Goal: Task Accomplishment & Management: Manage account settings

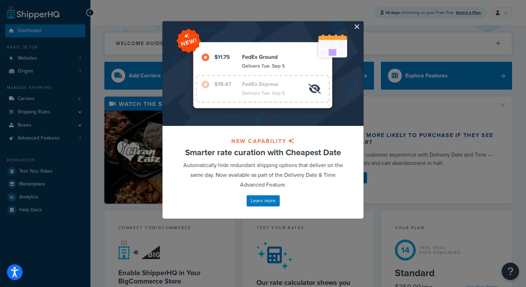
click at [362, 23] on button "button" at bounding box center [363, 22] width 2 height 2
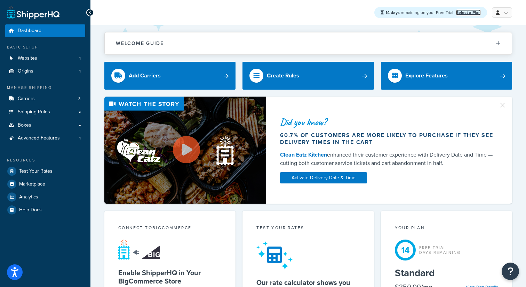
click at [469, 14] on link "Select a Plan" at bounding box center [468, 12] width 25 height 6
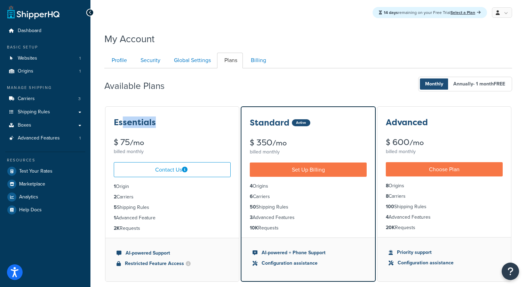
drag, startPoint x: 159, startPoint y: 125, endPoint x: 122, endPoint y: 124, distance: 37.6
click at [122, 124] on div "Essentials" at bounding box center [172, 122] width 117 height 9
click at [175, 110] on div "Essentials $ 75 /mo billed monthly" at bounding box center [172, 132] width 134 height 50
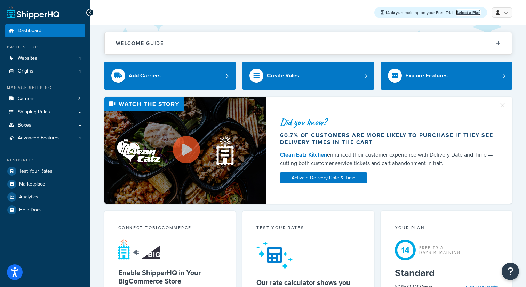
click at [476, 14] on link "Select a Plan" at bounding box center [468, 12] width 25 height 6
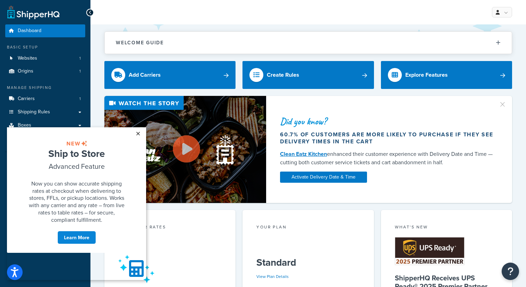
click at [138, 131] on link "×" at bounding box center [138, 133] width 12 height 13
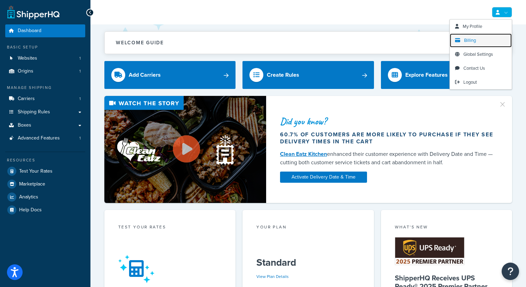
click at [474, 44] on link "Billing" at bounding box center [481, 40] width 62 height 14
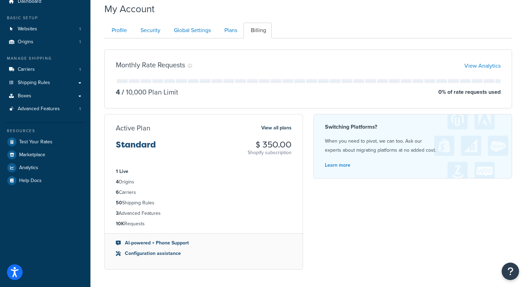
scroll to position [37, 0]
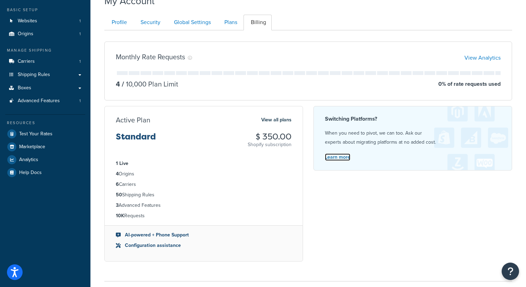
click at [342, 160] on link "Learn more" at bounding box center [337, 156] width 25 height 7
click at [414, 153] on div "Switching Platforms? When you need to pivot, we can too. Ask our experts about …" at bounding box center [413, 138] width 199 height 64
click at [414, 152] on div "Switching Platforms? When you need to pivot, we can too. Ask our experts about …" at bounding box center [413, 138] width 199 height 64
click at [412, 151] on div "Switching Platforms? When you need to pivot, we can too. Ask our experts about …" at bounding box center [413, 138] width 199 height 64
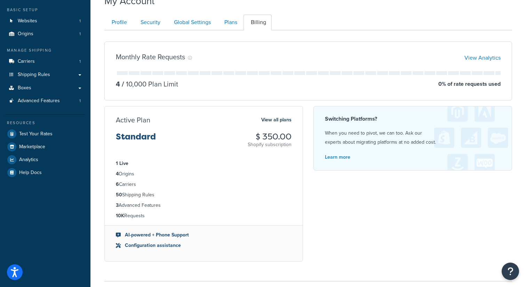
click at [412, 151] on div "Switching Platforms? When you need to pivot, we can too. Ask our experts about …" at bounding box center [413, 138] width 199 height 64
click at [177, 15] on link "Global Settings" at bounding box center [192, 23] width 50 height 16
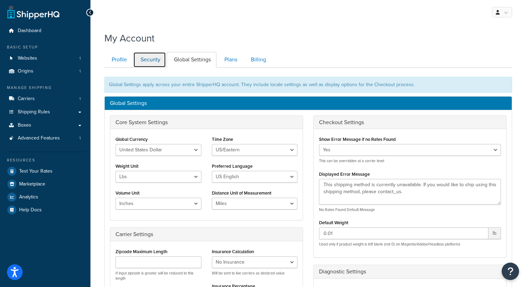
click at [154, 61] on link "Security" at bounding box center [149, 60] width 33 height 16
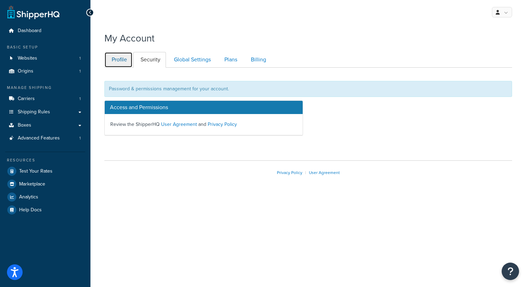
click at [117, 64] on link "Profile" at bounding box center [118, 60] width 28 height 16
